Goal: Register for event/course

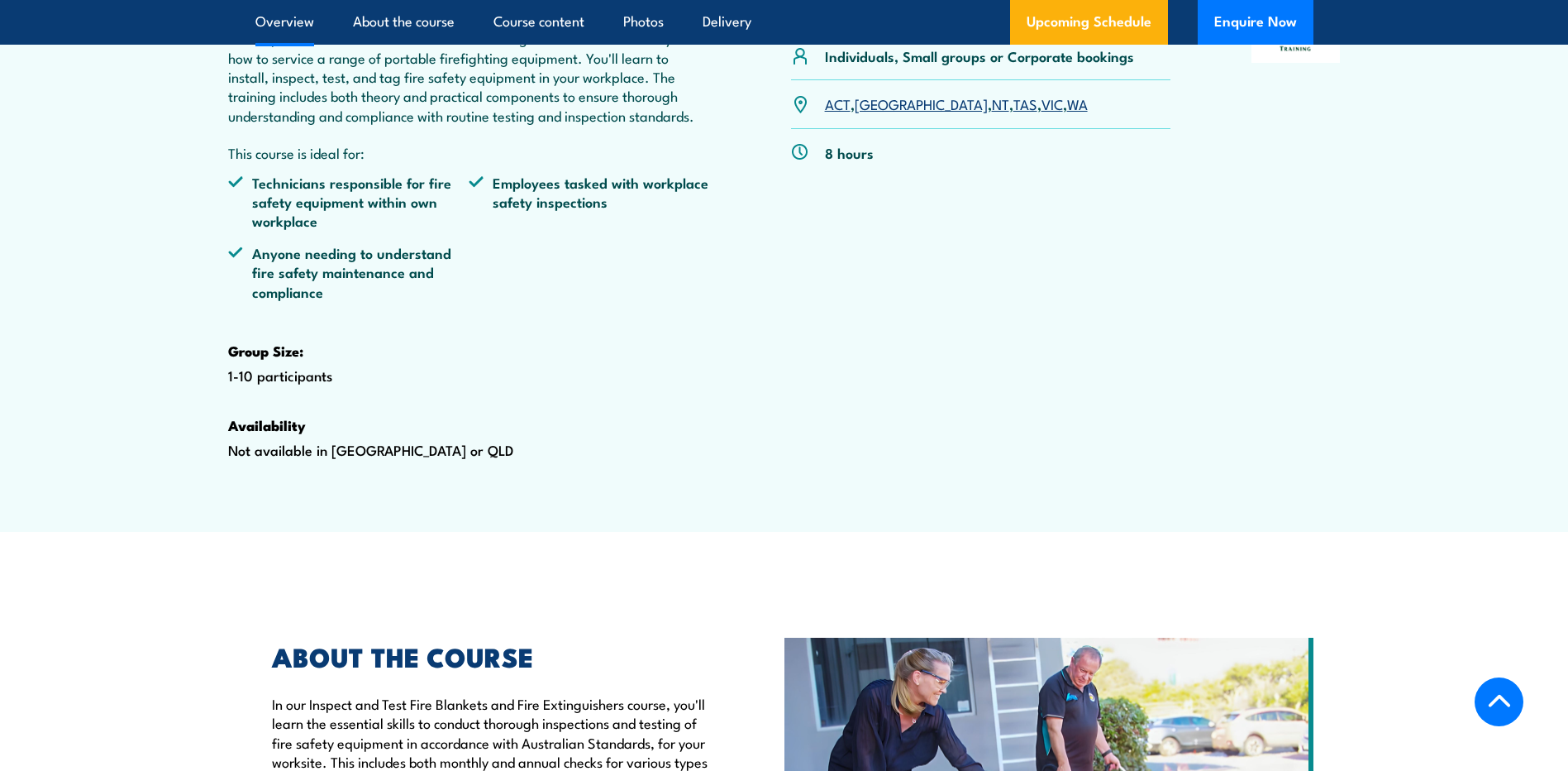
scroll to position [413, 0]
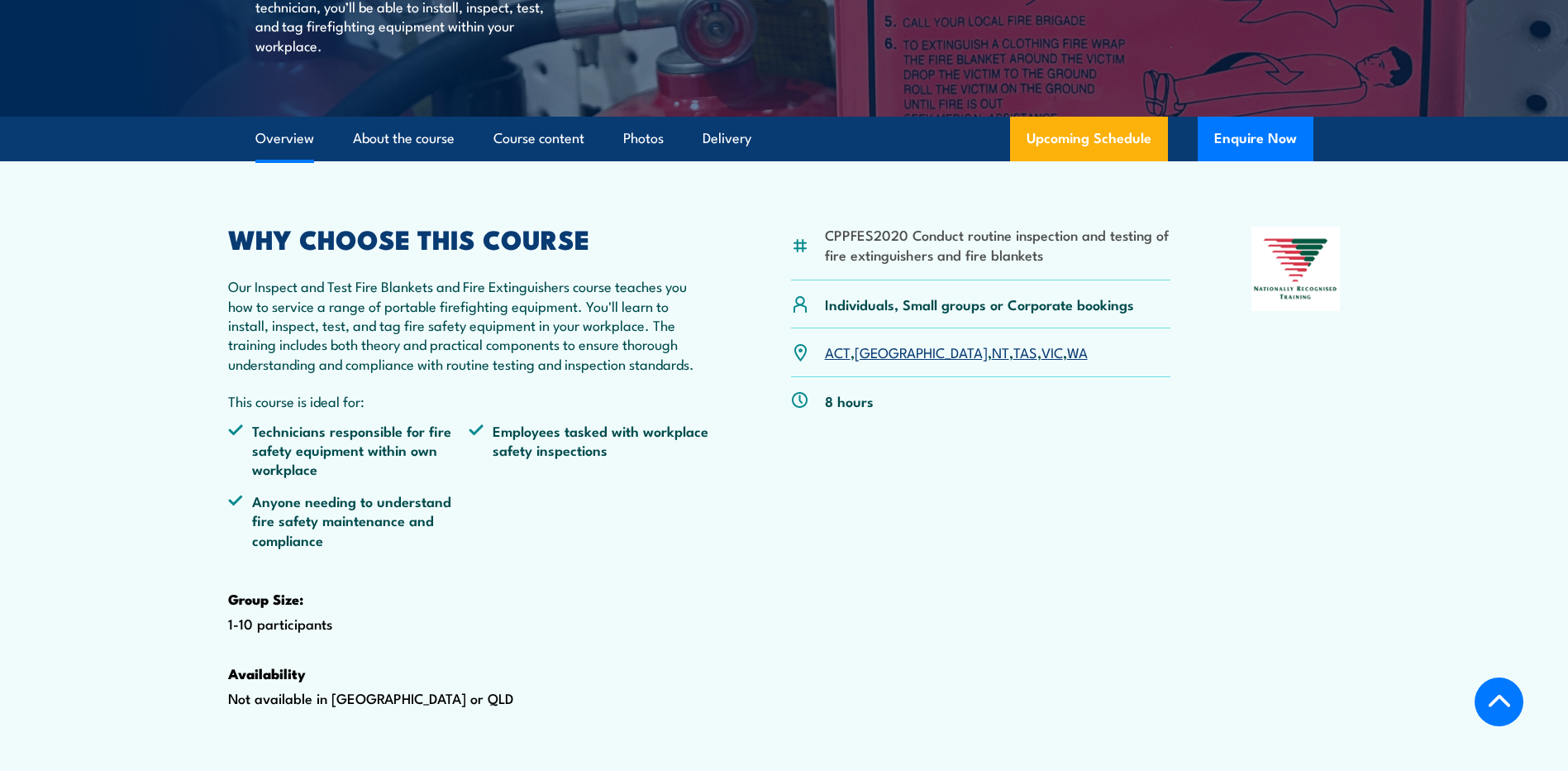
click at [872, 361] on link "[GEOGRAPHIC_DATA]" at bounding box center [921, 351] width 133 height 20
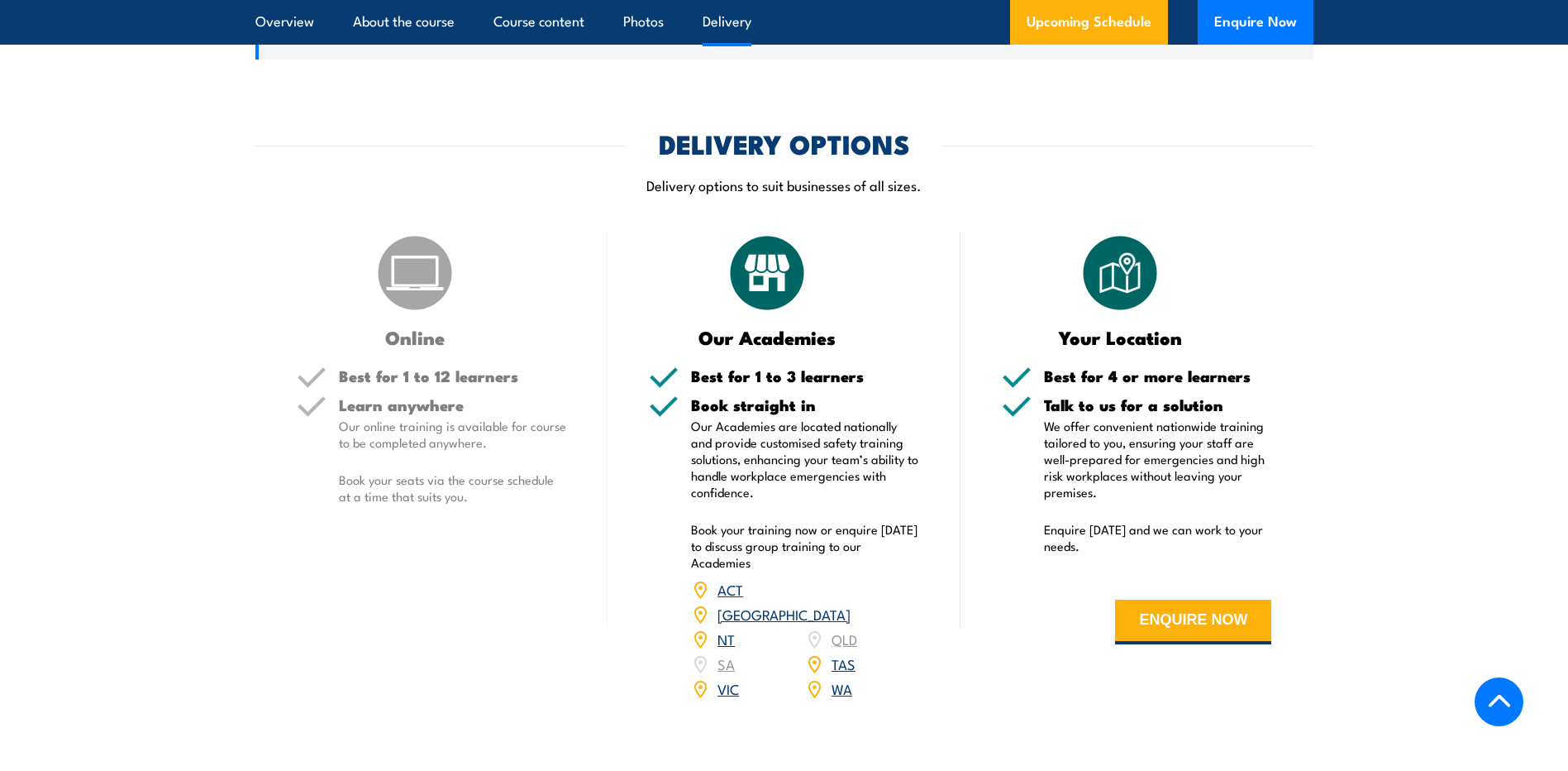
scroll to position [2327, 0]
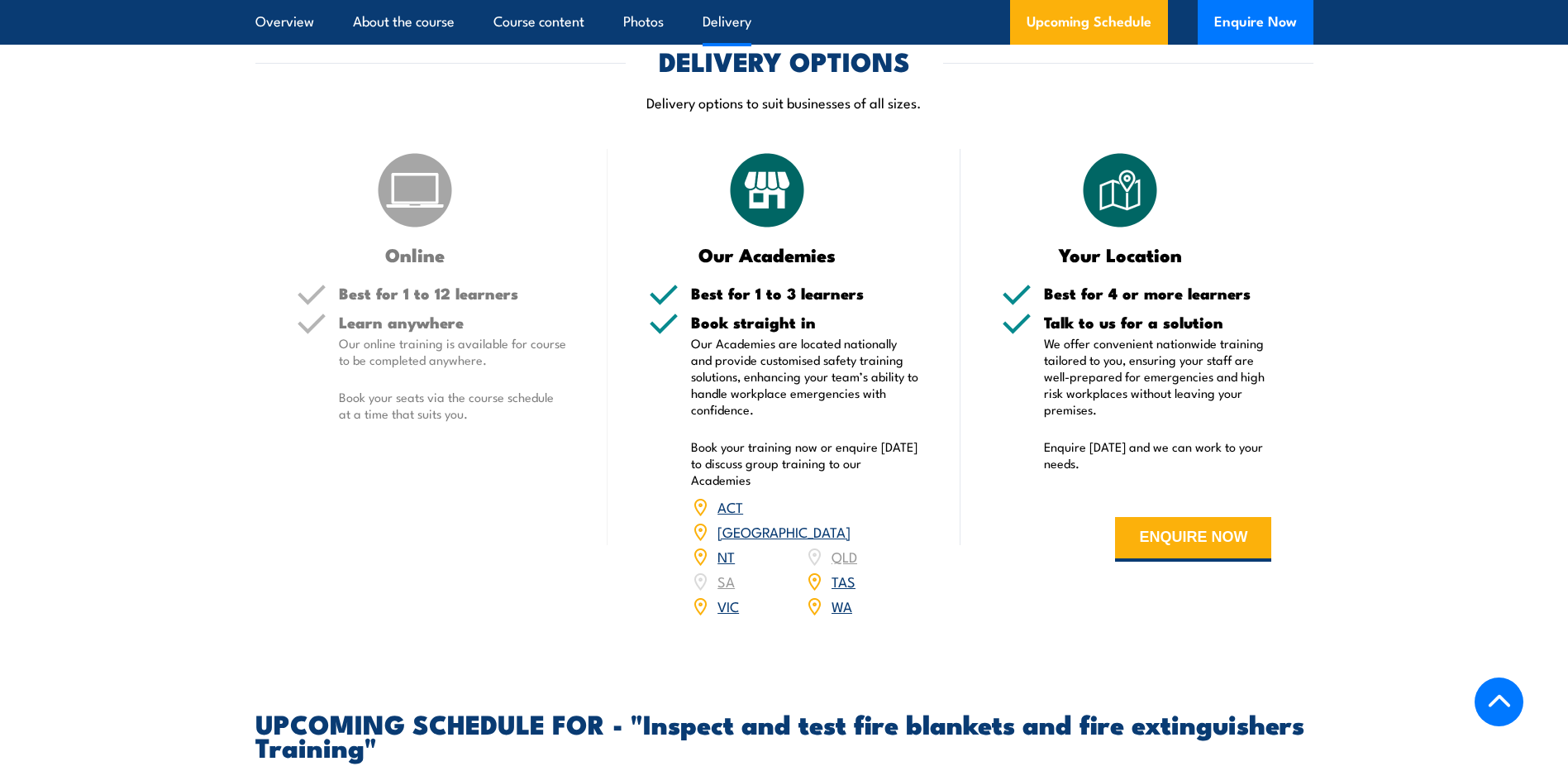
click at [729, 516] on link "ACT" at bounding box center [730, 505] width 26 height 20
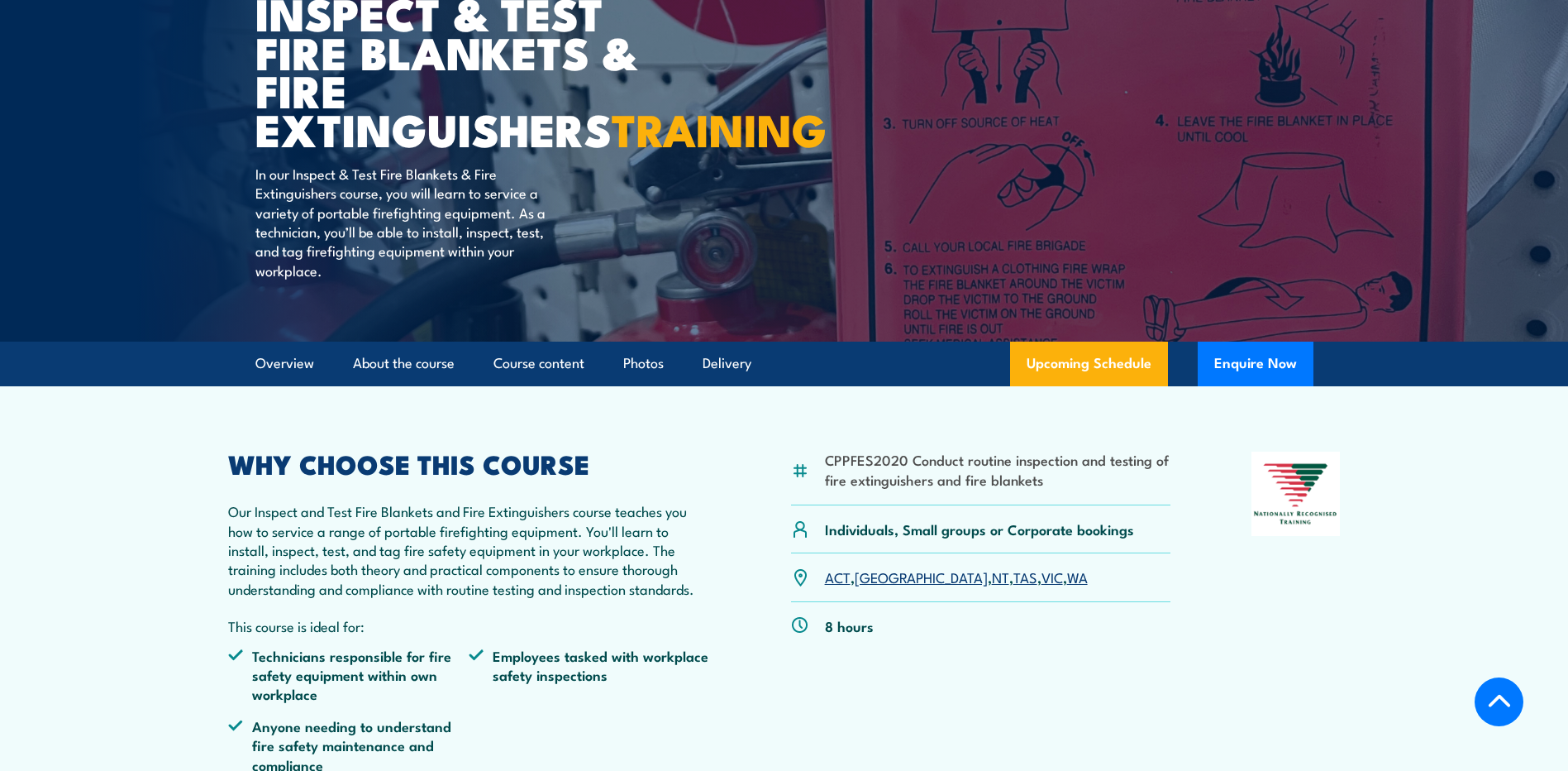
scroll to position [425, 0]
